Goal: Find specific page/section: Find specific page/section

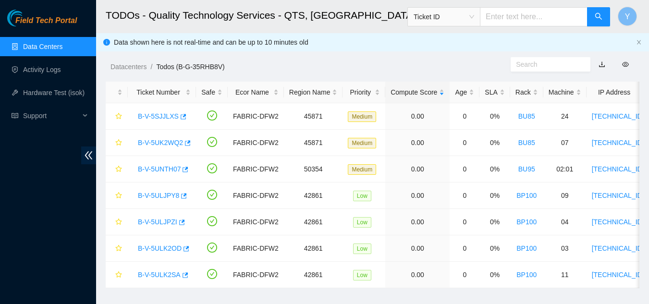
scroll to position [21, 0]
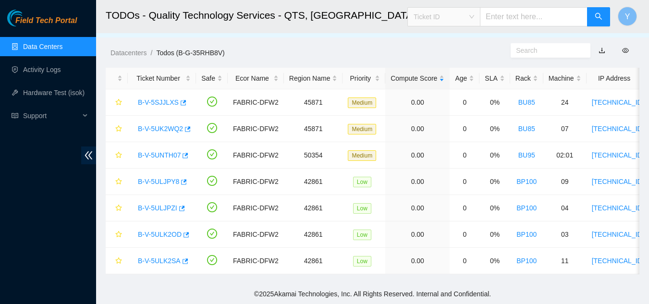
click at [474, 17] on span "Ticket ID" at bounding box center [444, 17] width 61 height 14
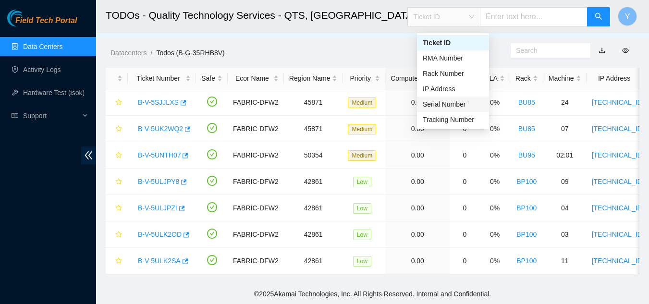
click at [460, 99] on div "Serial Number" at bounding box center [453, 104] width 61 height 11
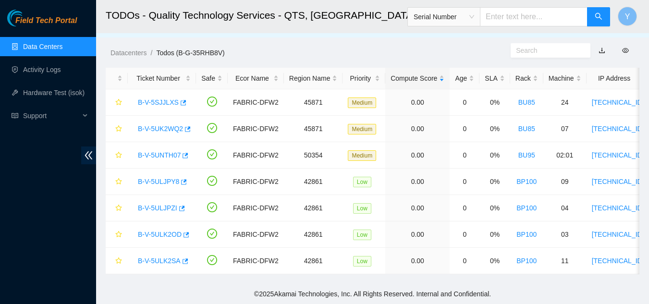
click at [508, 17] on input "text" at bounding box center [534, 16] width 108 height 19
paste input "[US_VEHICLE_IDENTIFICATION_NUMBER]"
type input "[US_VEHICLE_IDENTIFICATION_NUMBER]"
click at [599, 18] on icon "search" at bounding box center [599, 16] width 7 height 7
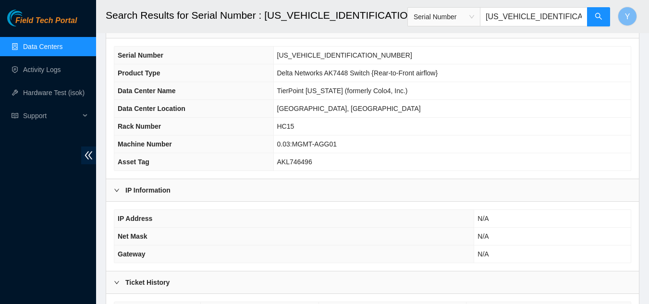
scroll to position [45, 0]
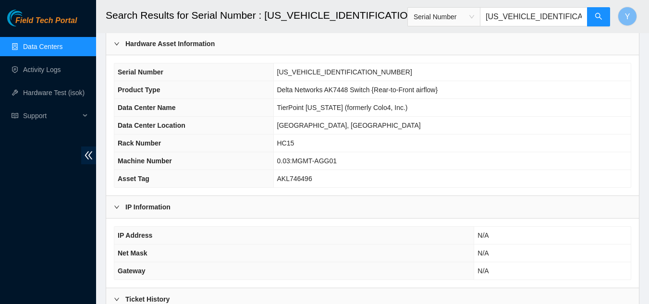
click at [44, 43] on link "Data Centers" at bounding box center [42, 47] width 39 height 8
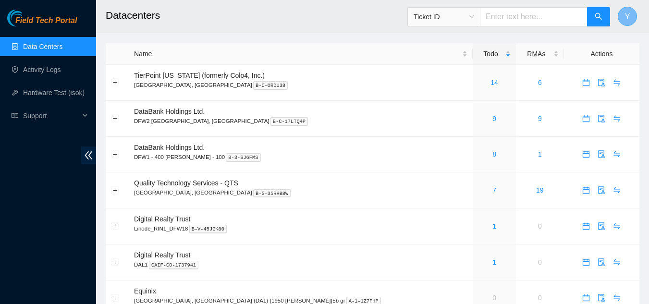
click at [629, 21] on span "Y" at bounding box center [627, 17] width 5 height 12
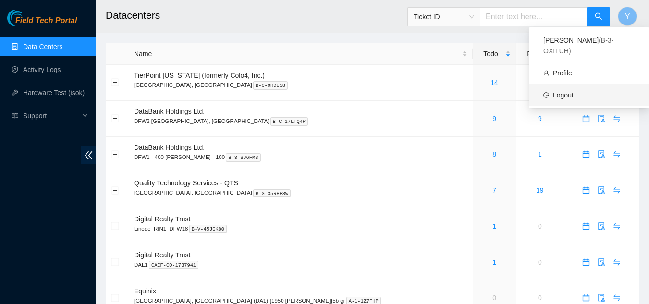
click at [572, 91] on link "Logout" at bounding box center [563, 95] width 21 height 8
